Goal: Entertainment & Leisure: Consume media (video, audio)

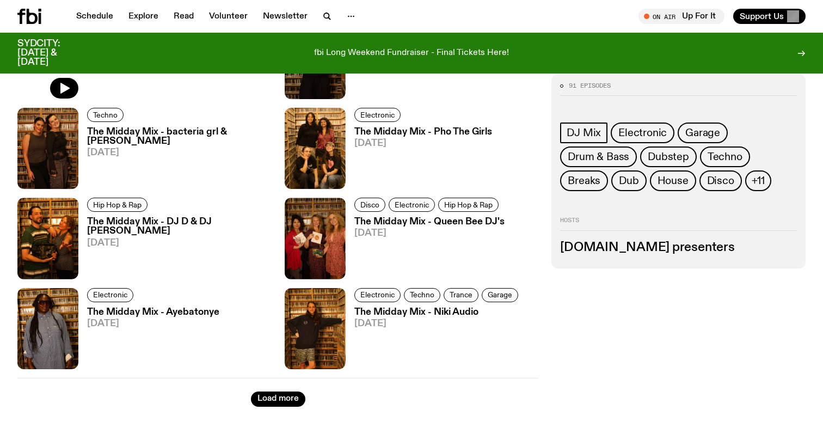
scroll to position [1716, 0]
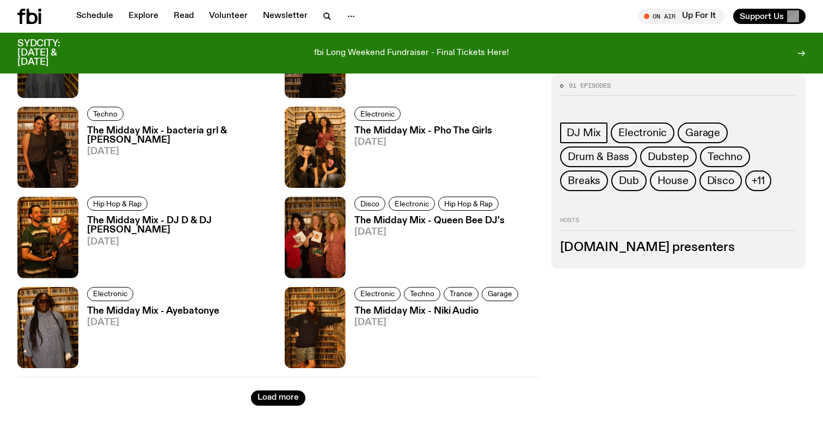
click at [284, 395] on button "Load more" at bounding box center [278, 397] width 54 height 15
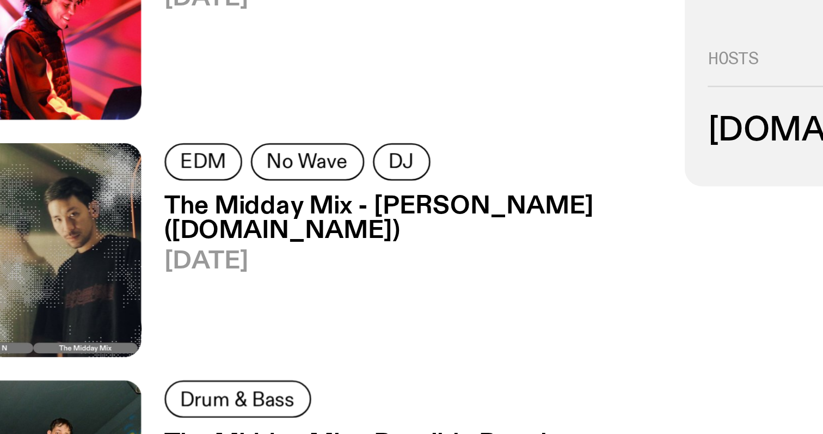
scroll to position [2886, 0]
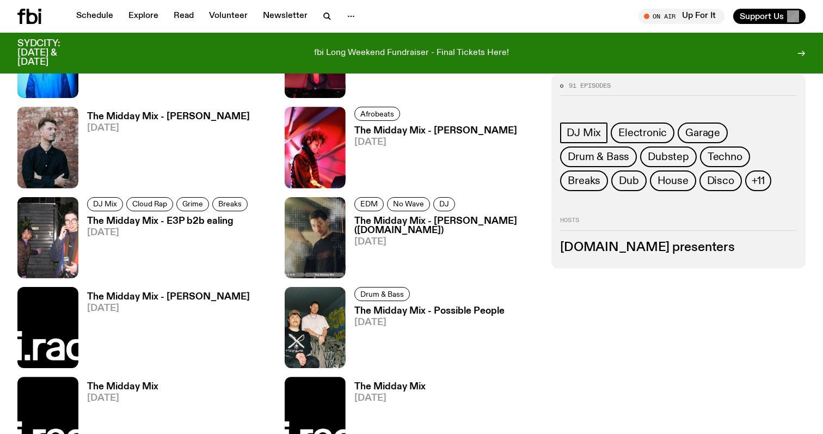
click at [387, 230] on h3 "The Midday Mix - [PERSON_NAME] ([DOMAIN_NAME])" at bounding box center [446, 226] width 184 height 19
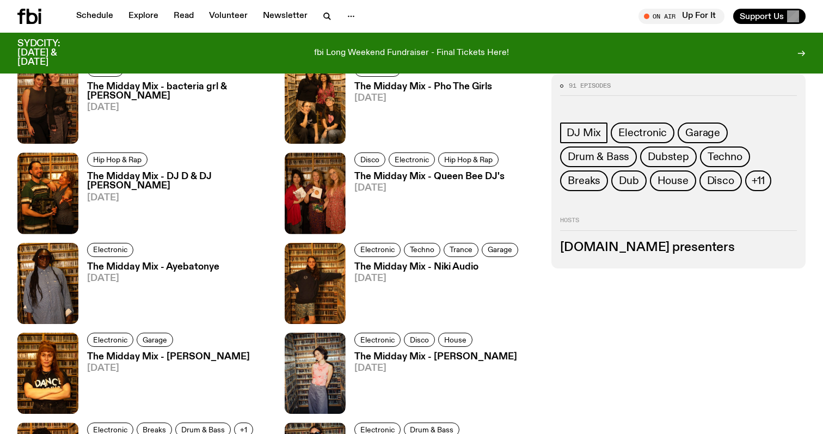
scroll to position [1760, 0]
